Goal: Find specific page/section: Find specific page/section

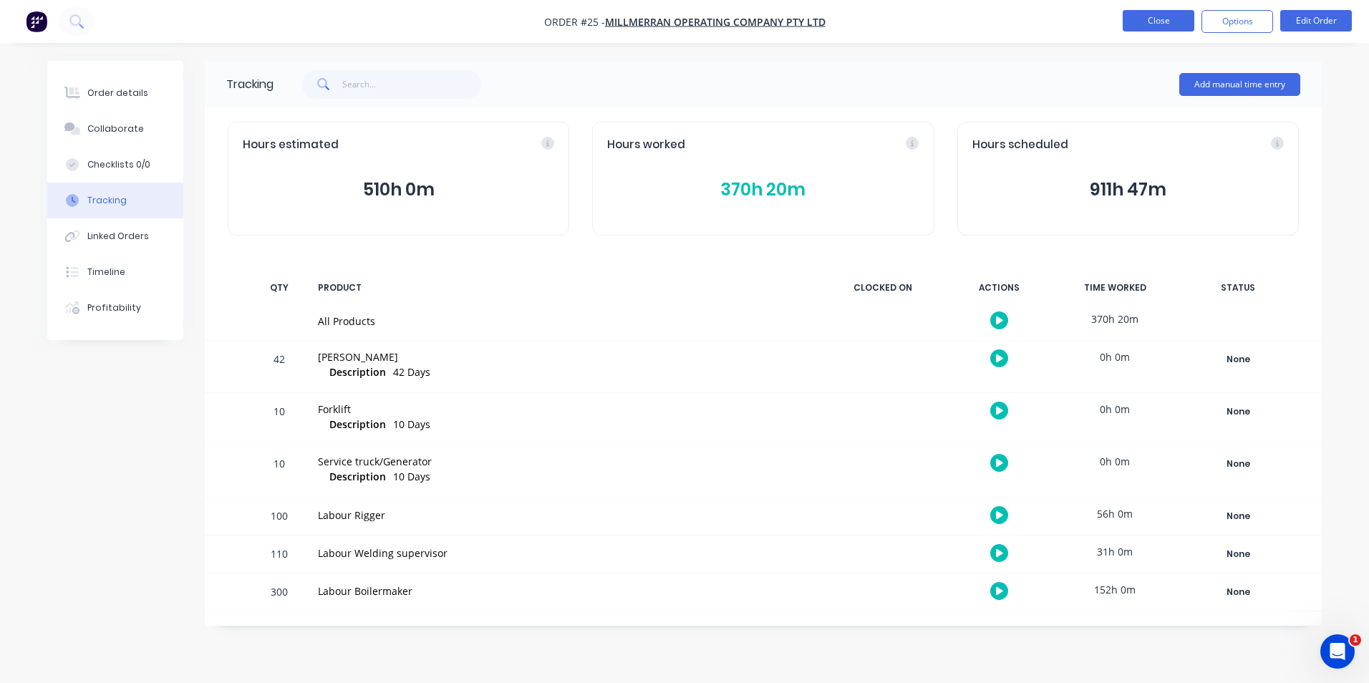
click at [1150, 21] on button "Close" at bounding box center [1159, 20] width 72 height 21
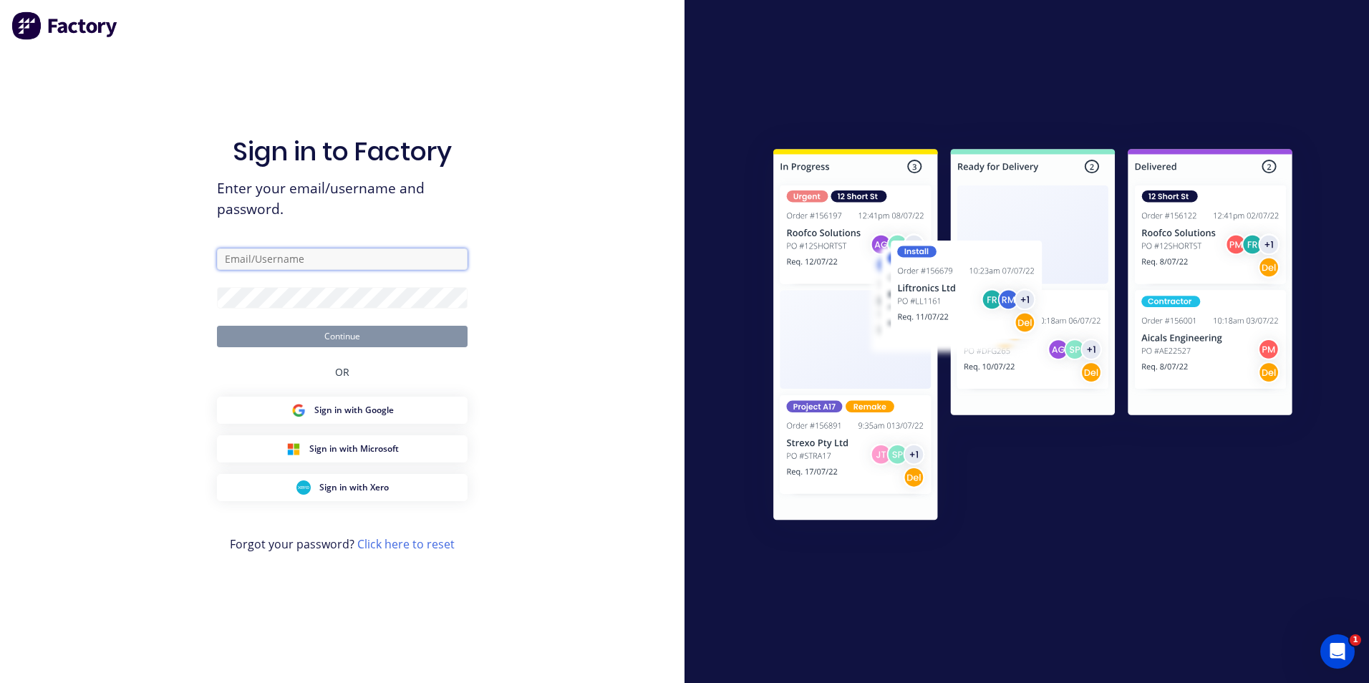
type input "[EMAIL_ADDRESS][DOMAIN_NAME]"
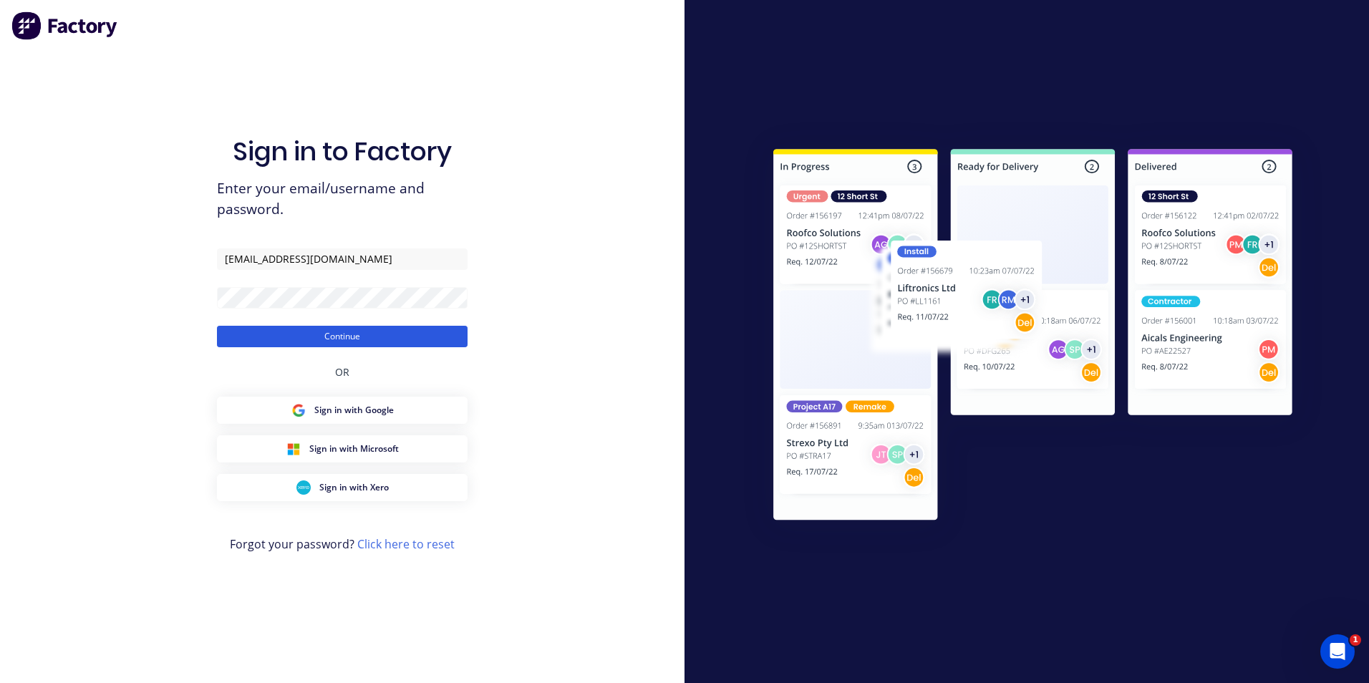
click at [335, 333] on button "Continue" at bounding box center [342, 336] width 251 height 21
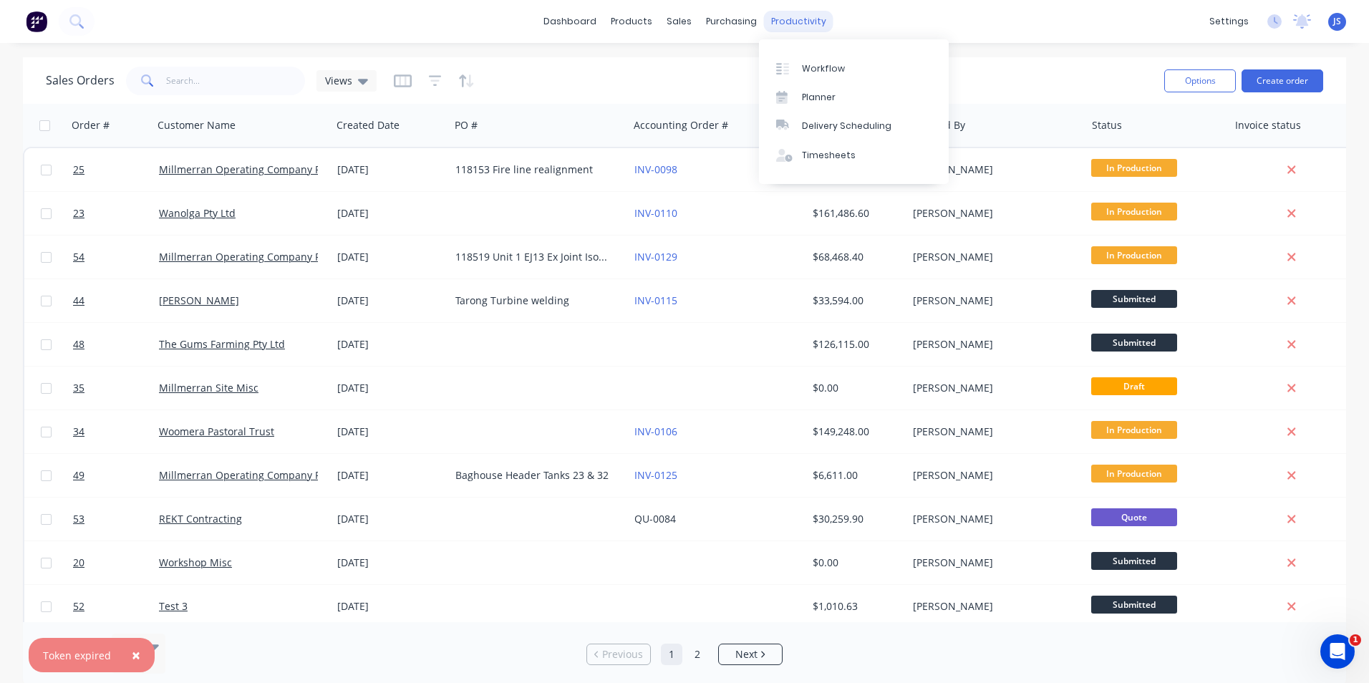
click at [783, 19] on div "productivity" at bounding box center [798, 21] width 69 height 21
click at [999, 63] on div "Sales Orders Views" at bounding box center [599, 80] width 1107 height 35
click at [787, 24] on div "productivity" at bounding box center [798, 21] width 69 height 21
click at [823, 103] on div "Planner" at bounding box center [819, 97] width 34 height 13
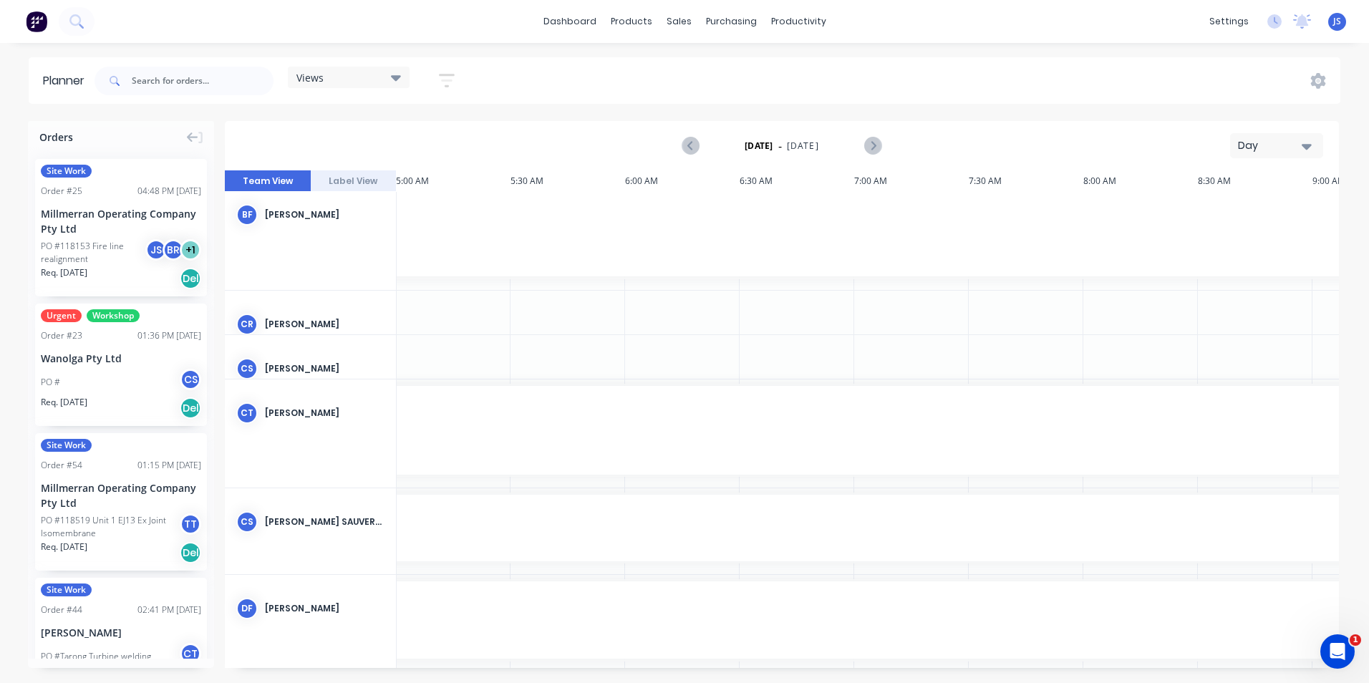
scroll to position [0, 1146]
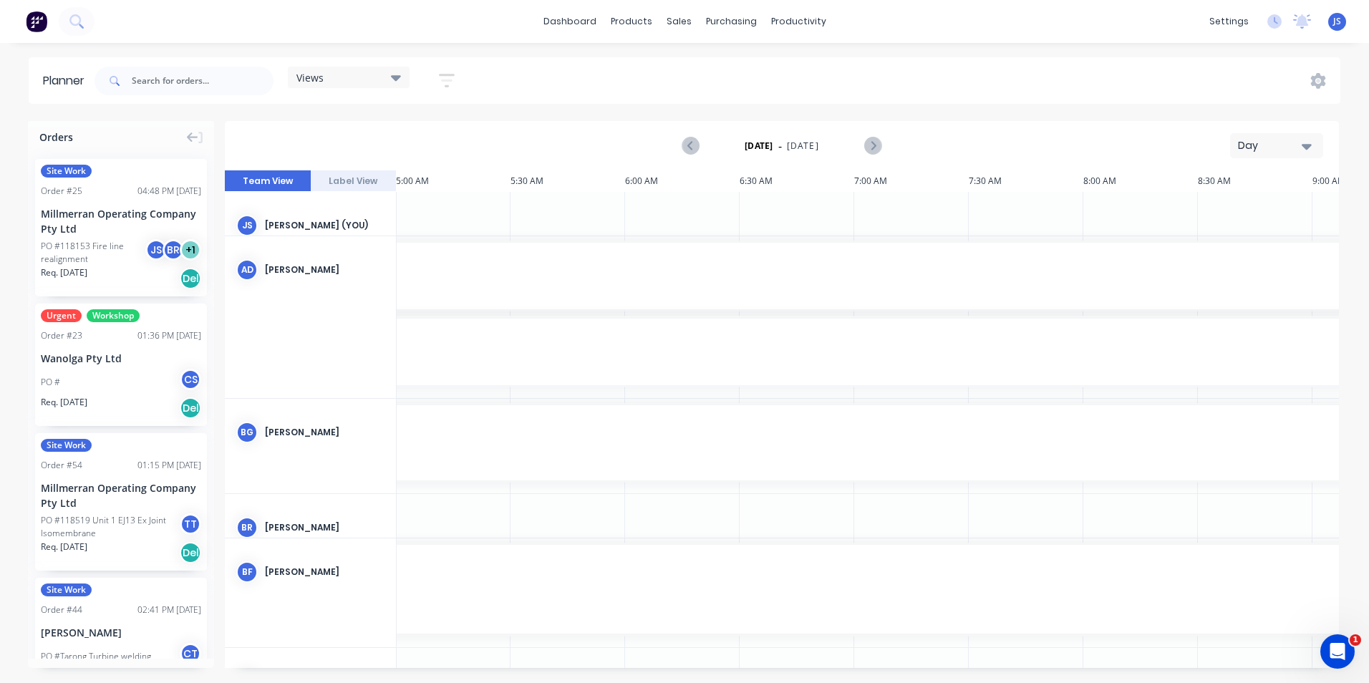
click at [1309, 144] on icon "button" at bounding box center [1307, 147] width 10 height 6
click at [1248, 209] on div "Week" at bounding box center [1251, 212] width 142 height 29
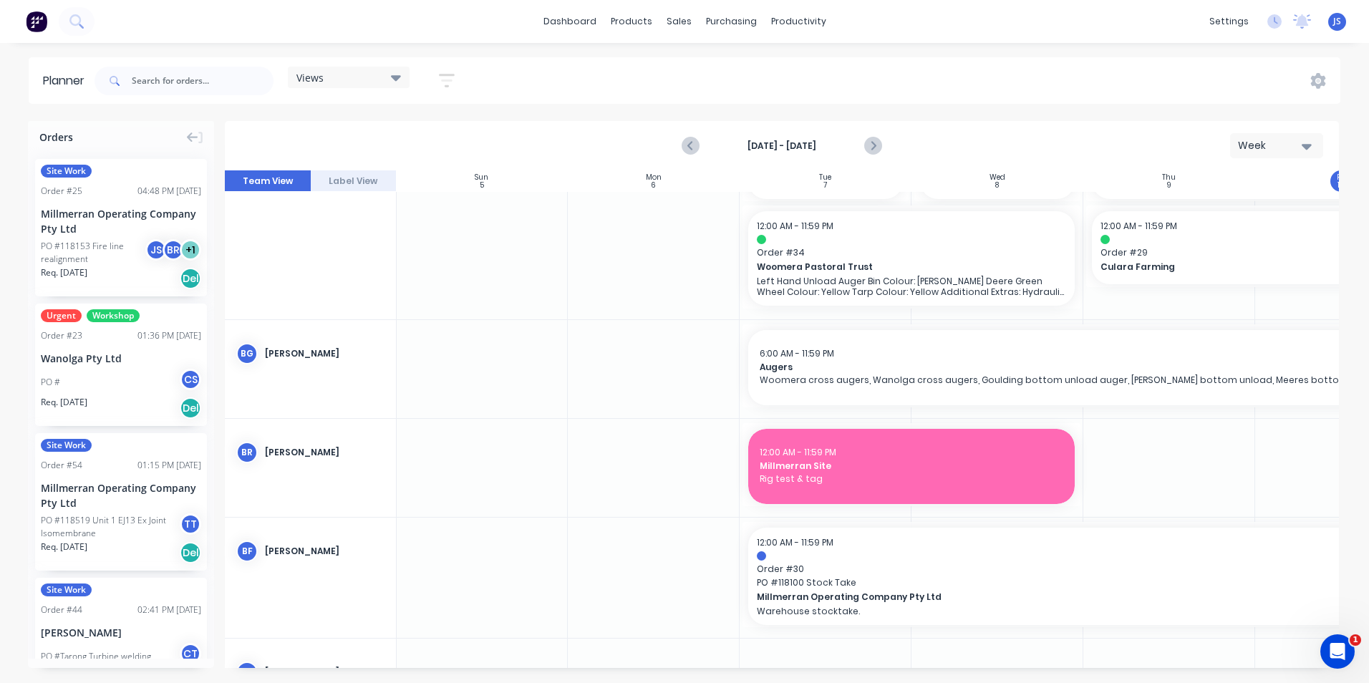
scroll to position [0, 1]
